Goal: Find specific page/section: Find specific page/section

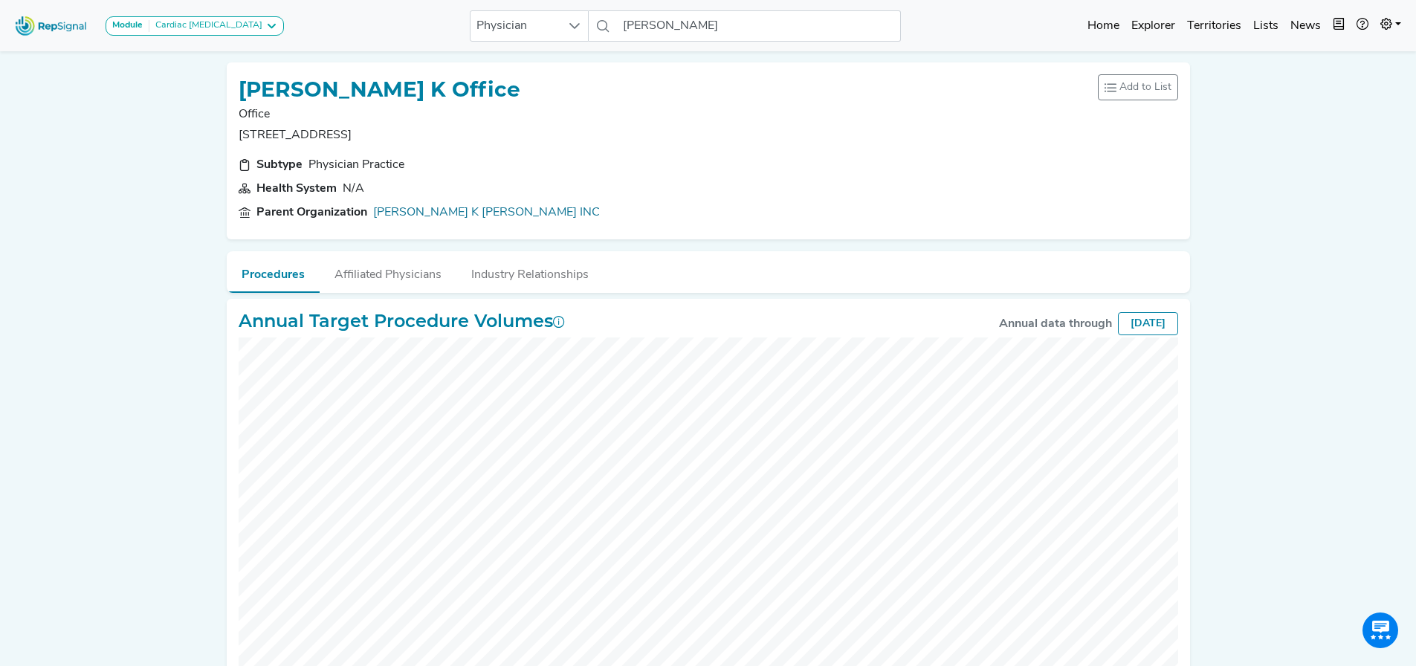
scroll to position [0, 11]
click at [669, 25] on input "[PERSON_NAME]" at bounding box center [759, 25] width 284 height 31
drag, startPoint x: 697, startPoint y: 25, endPoint x: 449, endPoint y: 25, distance: 248.2
click at [449, 25] on div "Module Cardiac [MEDICAL_DATA] Cardiac [MEDICAL_DATA] Physician [PERSON_NAME] 2 …" at bounding box center [708, 25] width 1416 height 39
paste input "1588649560"
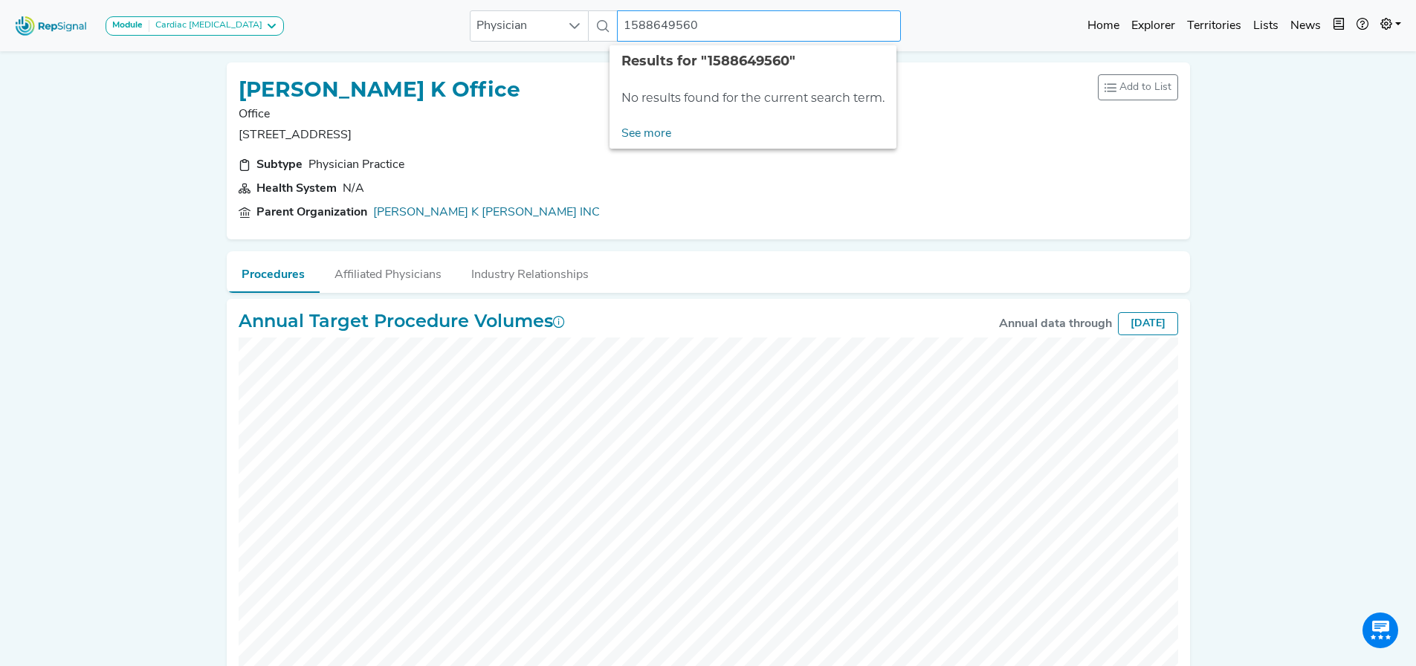
type input "1588649560"
drag, startPoint x: 441, startPoint y: 102, endPoint x: 454, endPoint y: 62, distance: 41.4
click at [443, 97] on div "[PERSON_NAME] K Office Office [STREET_ADDRESS]" at bounding box center [380, 109] width 282 height 70
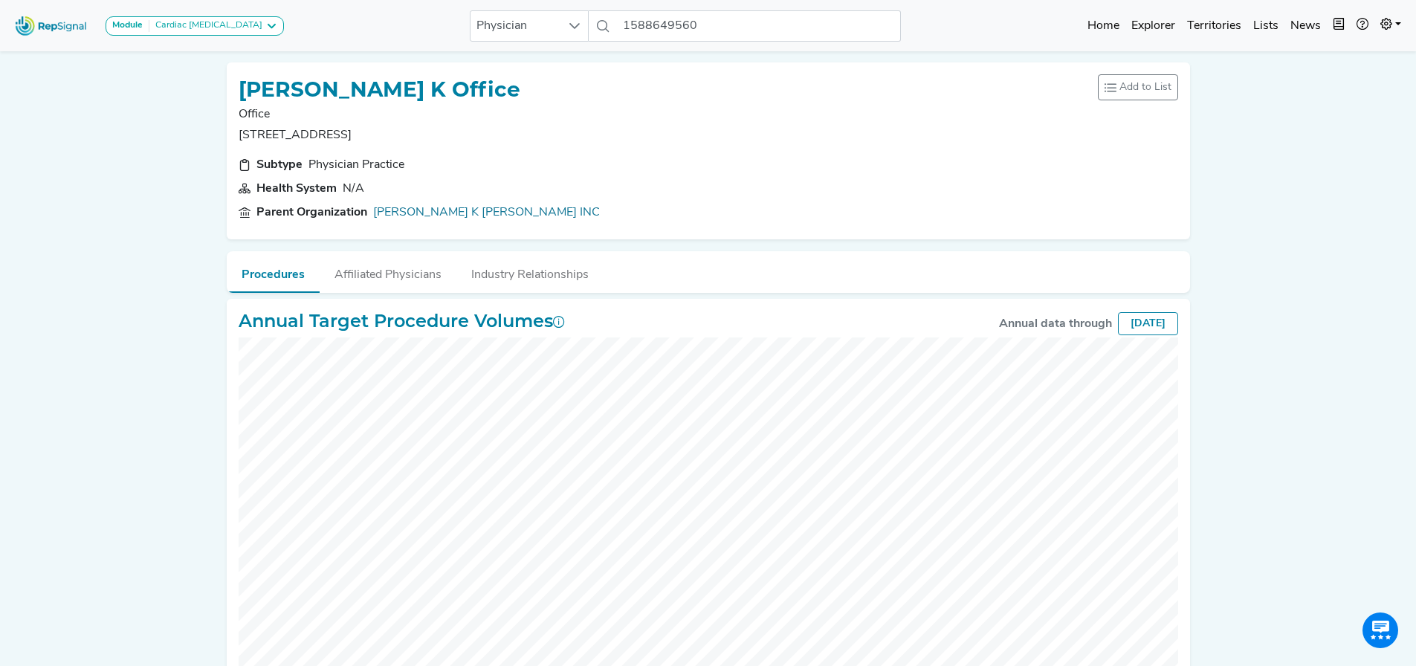
drag, startPoint x: 74, startPoint y: 192, endPoint x: 123, endPoint y: 130, distance: 78.8
click at [74, 192] on div "Module Cardiac [MEDICAL_DATA] Cardiac [MEDICAL_DATA] Physician 1588649560 No re…" at bounding box center [708, 393] width 1416 height 786
click at [393, 288] on button "Affiliated Physicians" at bounding box center [388, 271] width 137 height 40
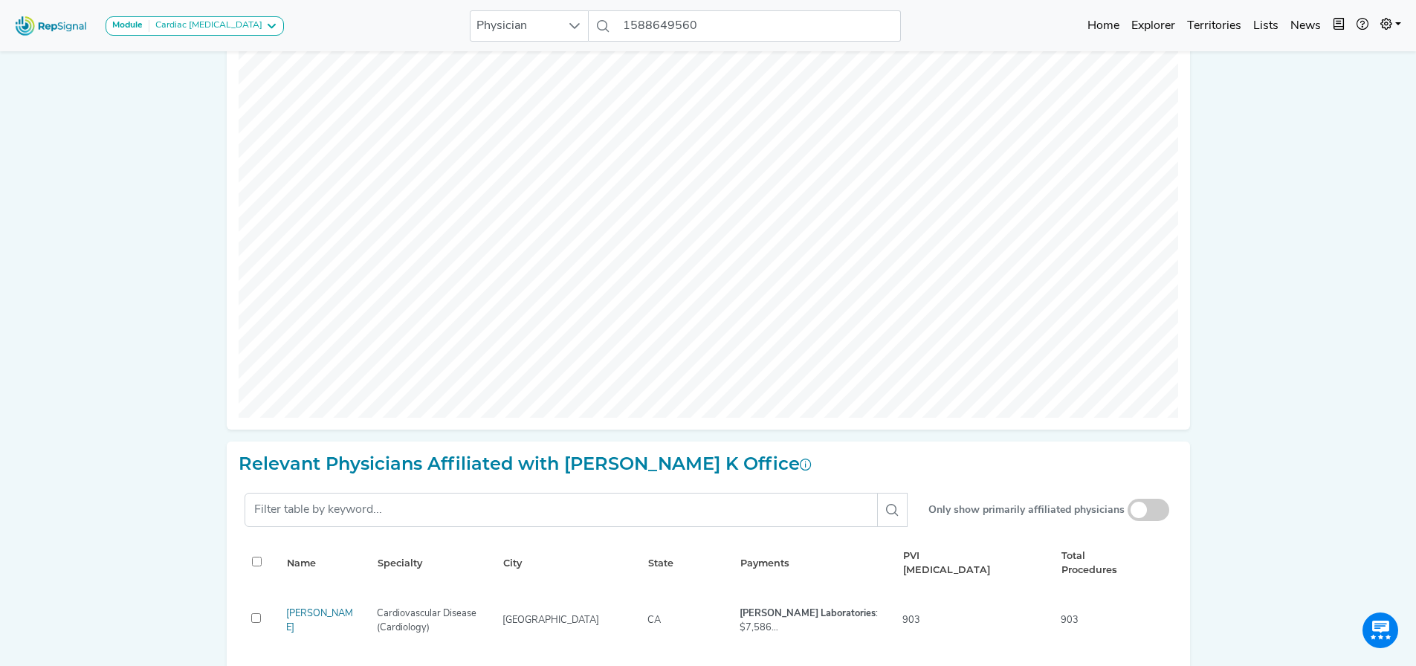
scroll to position [367, 11]
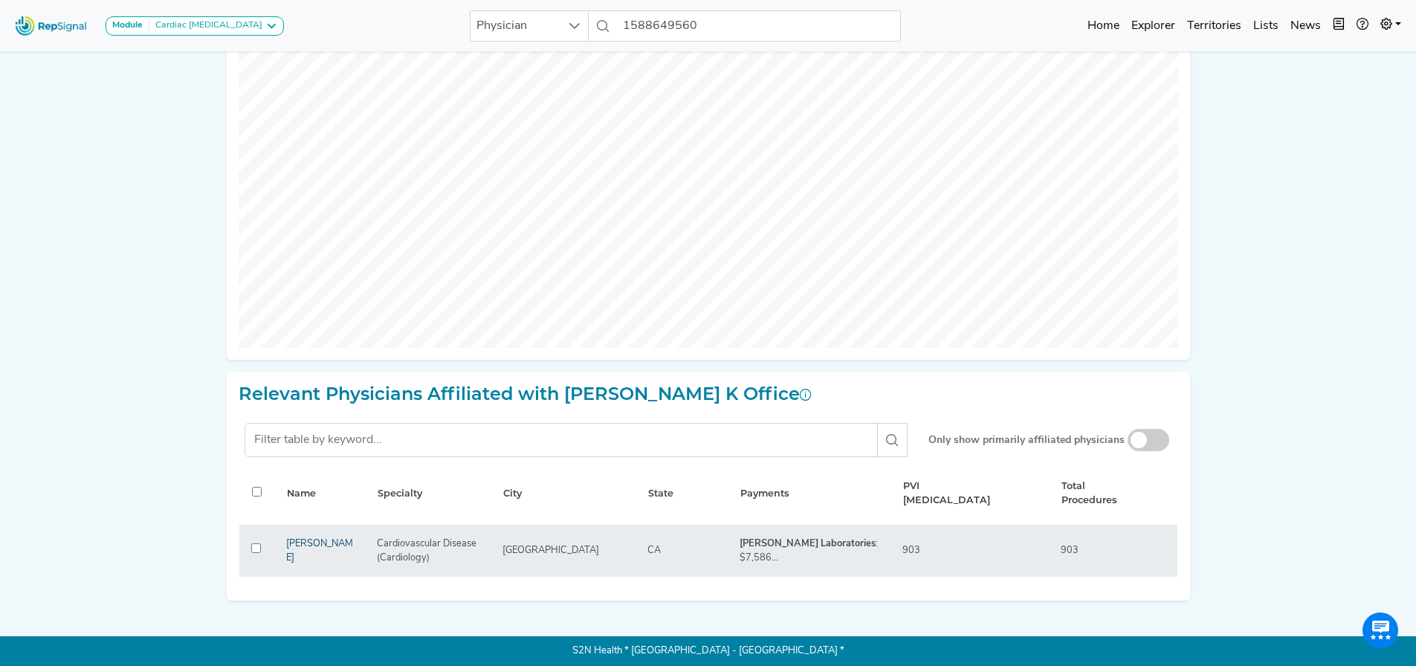
click at [307, 547] on link "[PERSON_NAME]" at bounding box center [319, 551] width 67 height 24
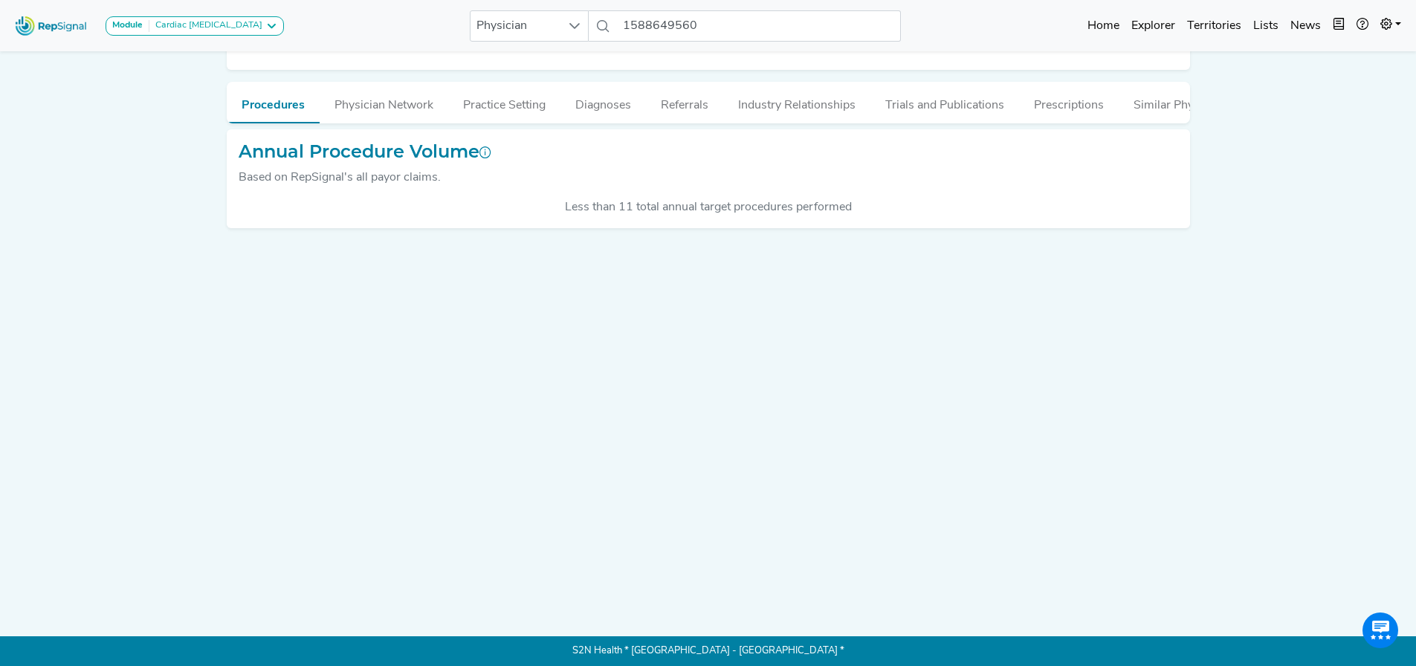
scroll to position [0, 11]
